Goal: Use online tool/utility: Utilize a website feature to perform a specific function

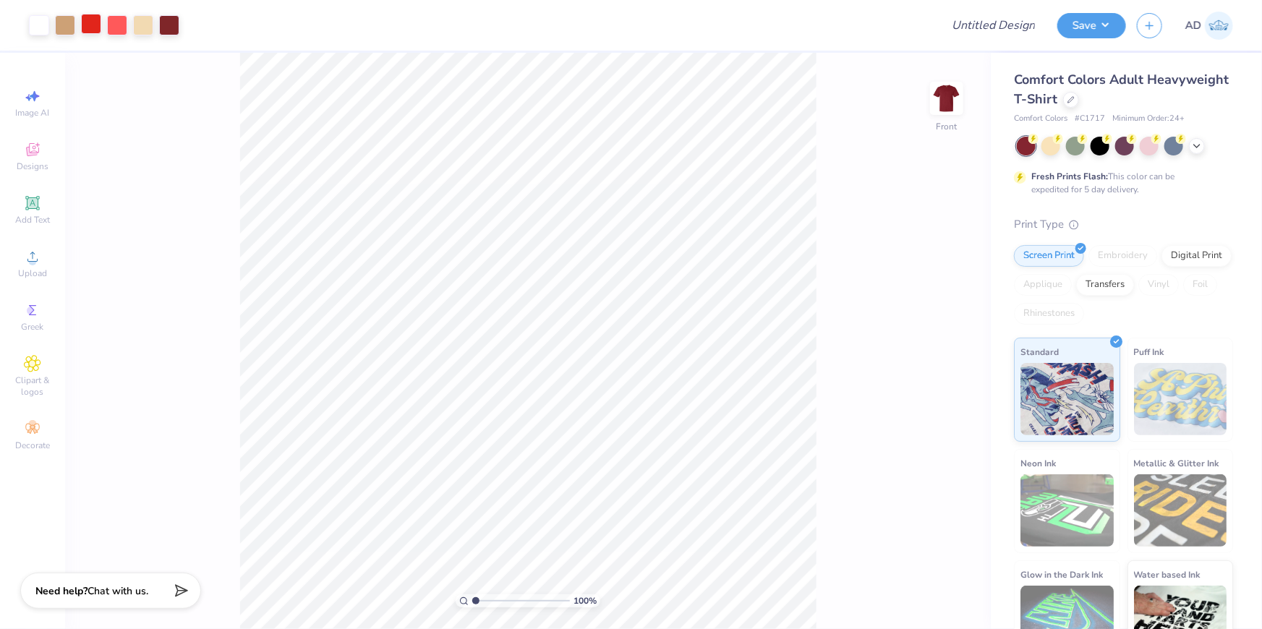
click at [95, 21] on div at bounding box center [91, 24] width 20 height 20
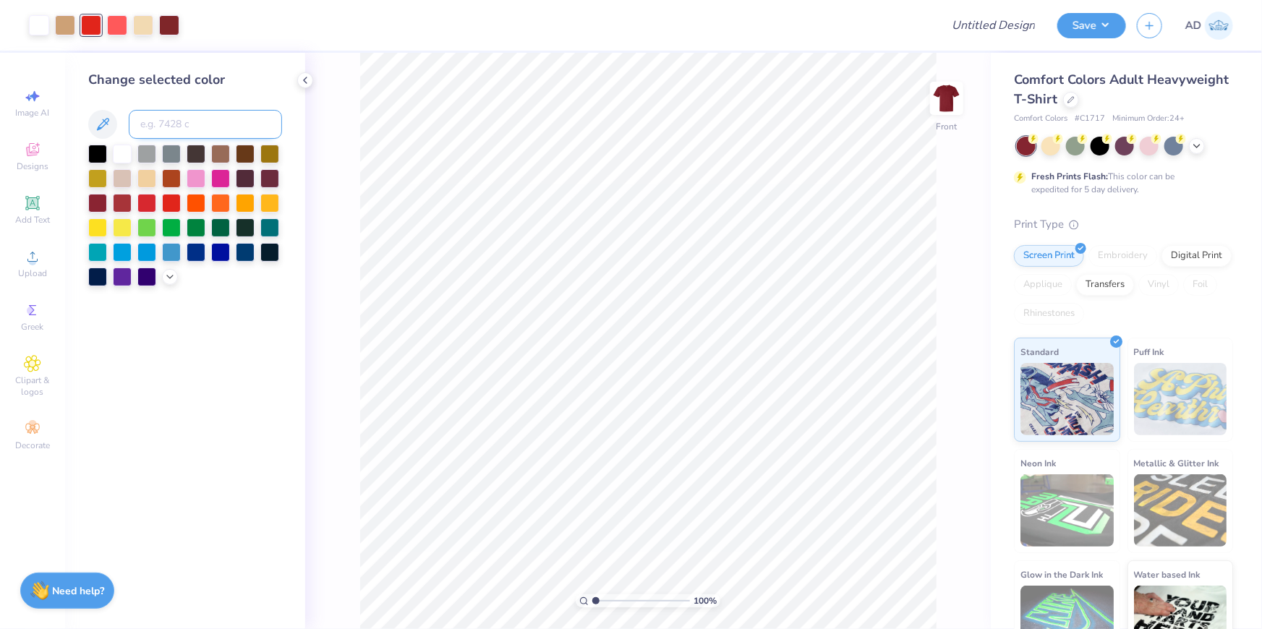
click at [206, 121] on input at bounding box center [205, 124] width 153 height 29
type input "7502"
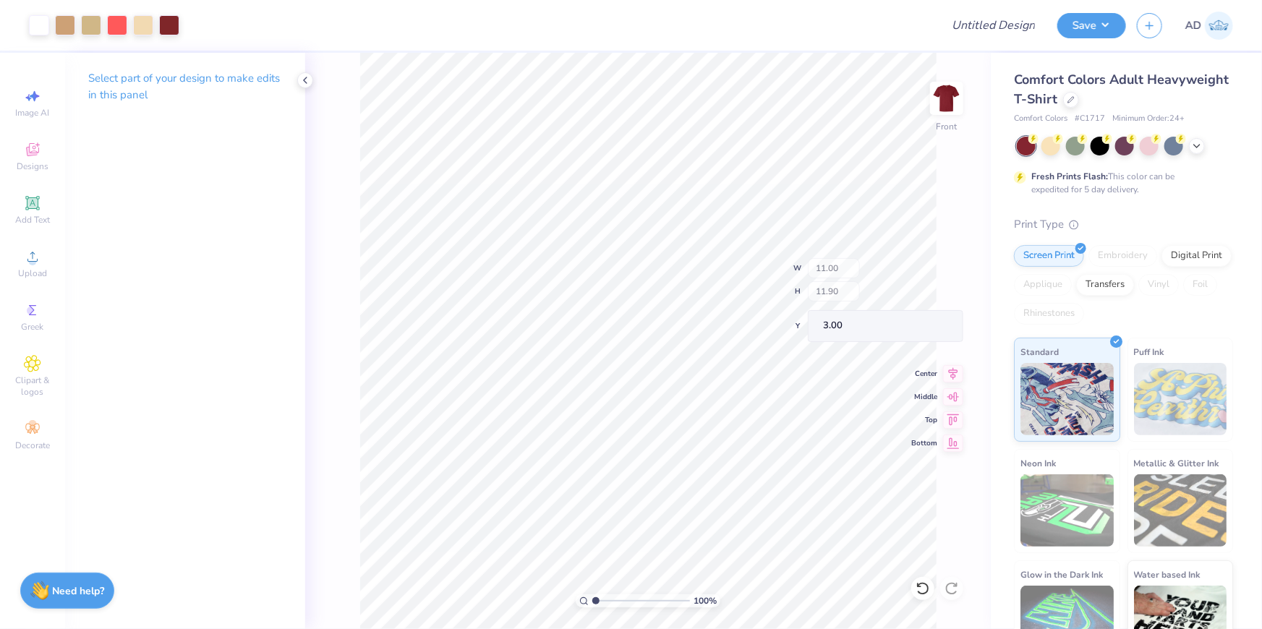
type input "3.70"
type input "5.42"
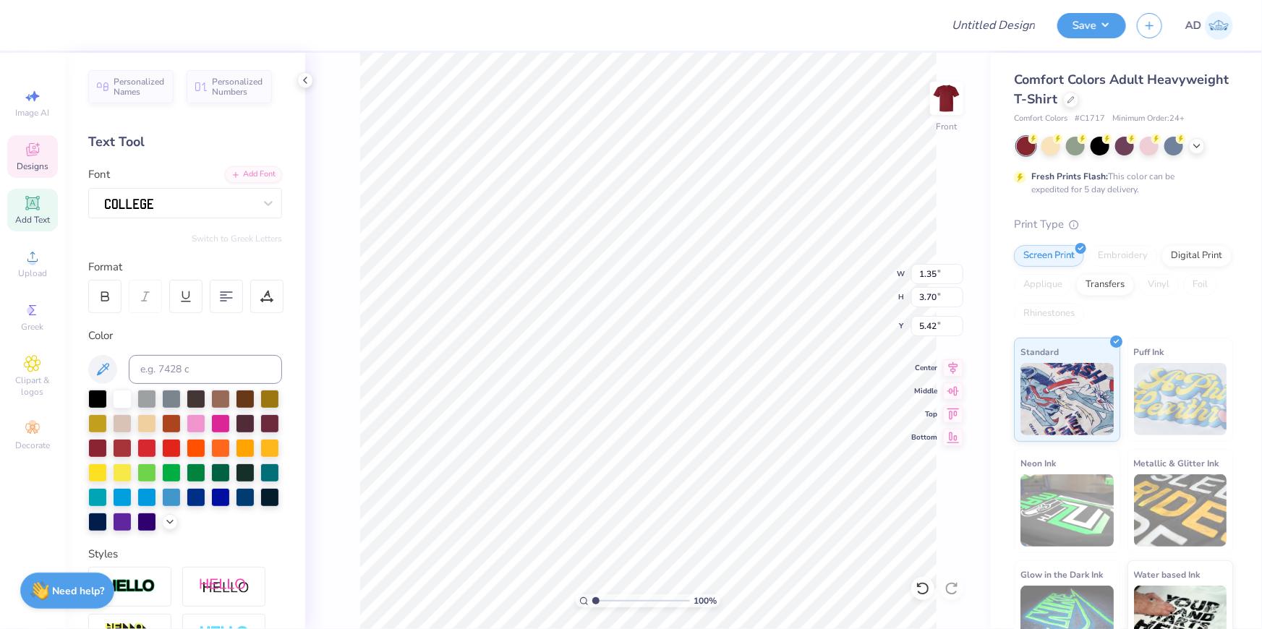
type input "1.35"
type input "1.24"
type input "9.99"
